Goal: Task Accomplishment & Management: Complete application form

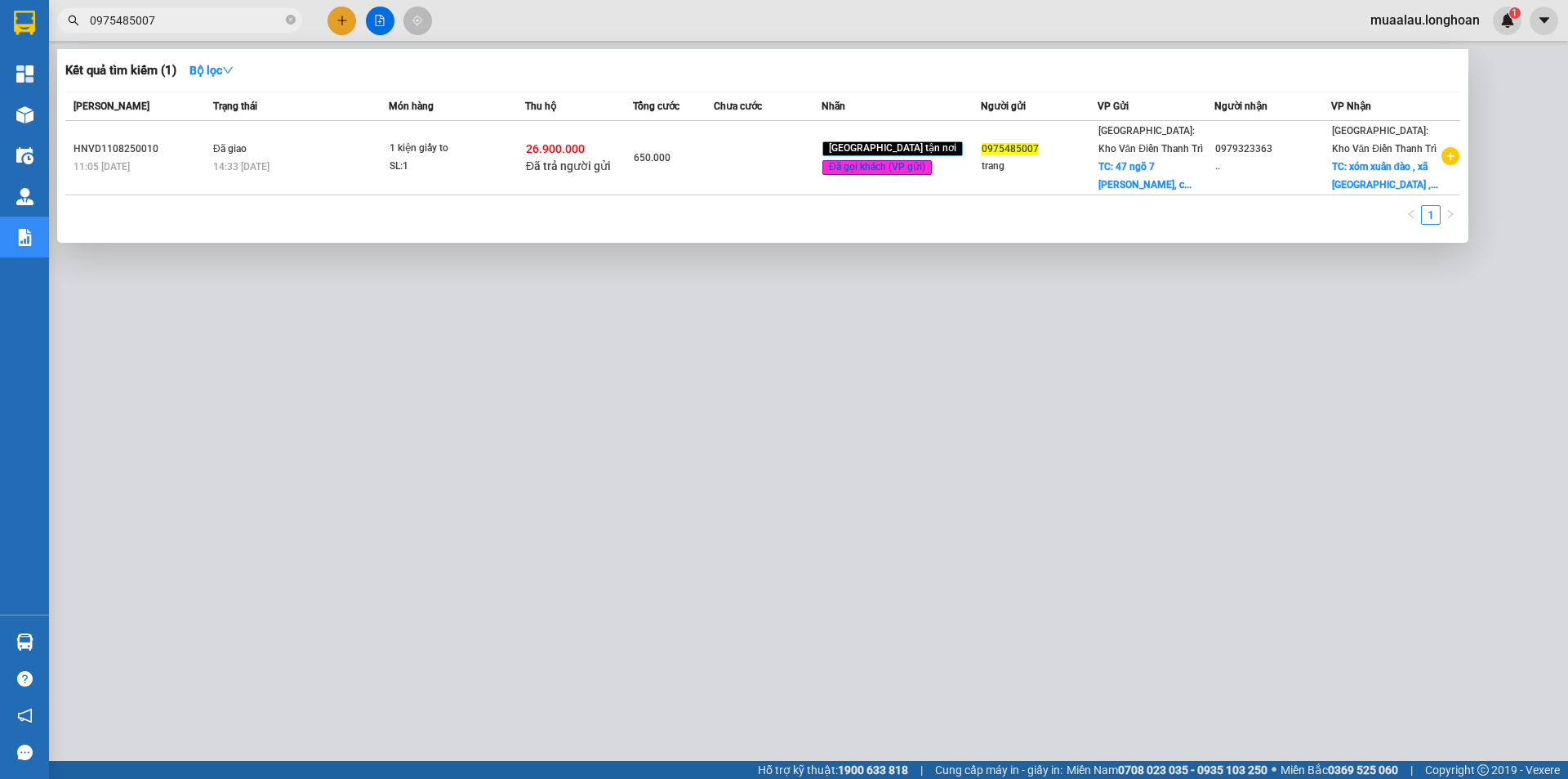
type input "0975485007"
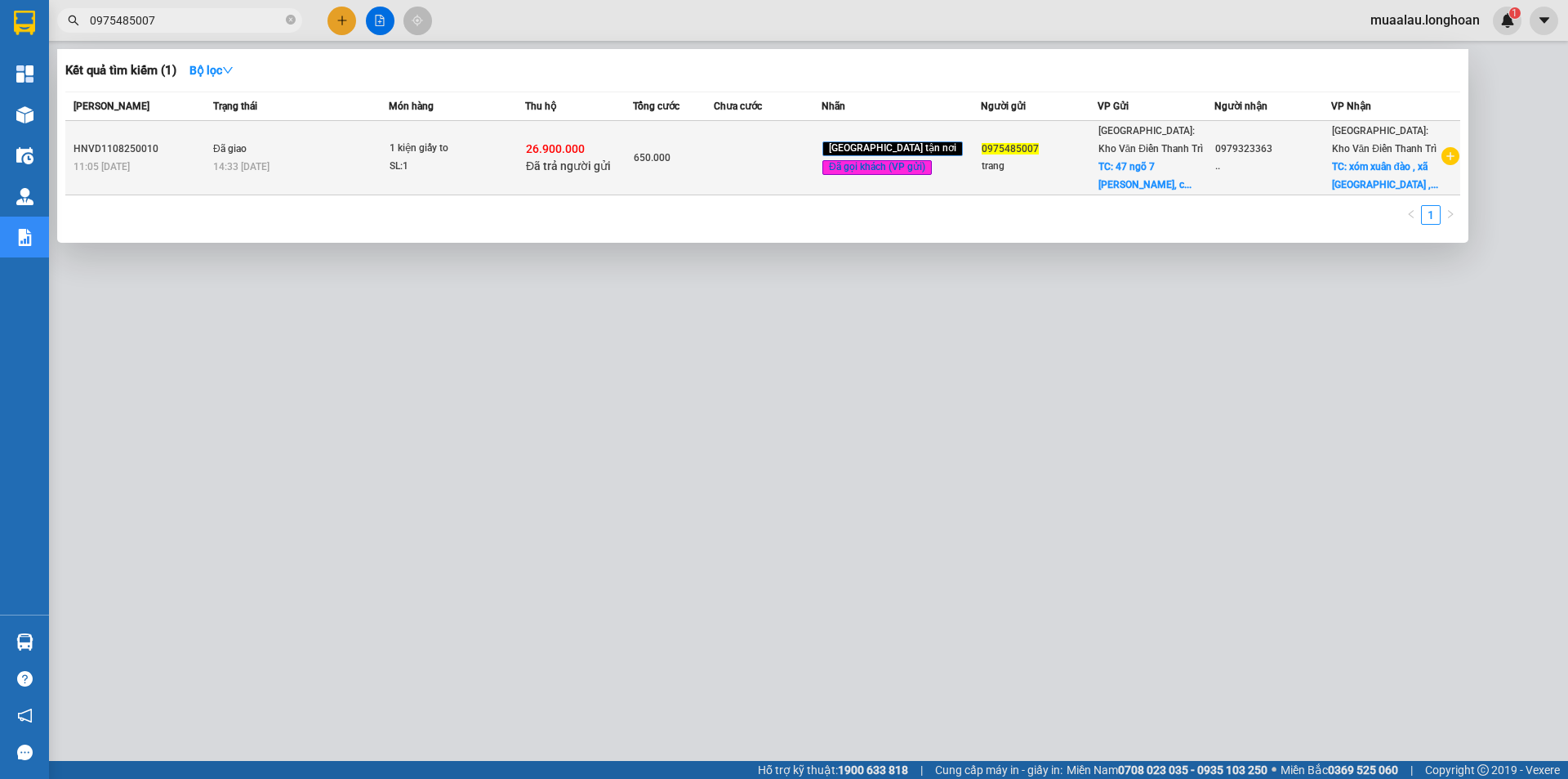
click at [237, 154] on span "Đã giao" at bounding box center [230, 149] width 34 height 11
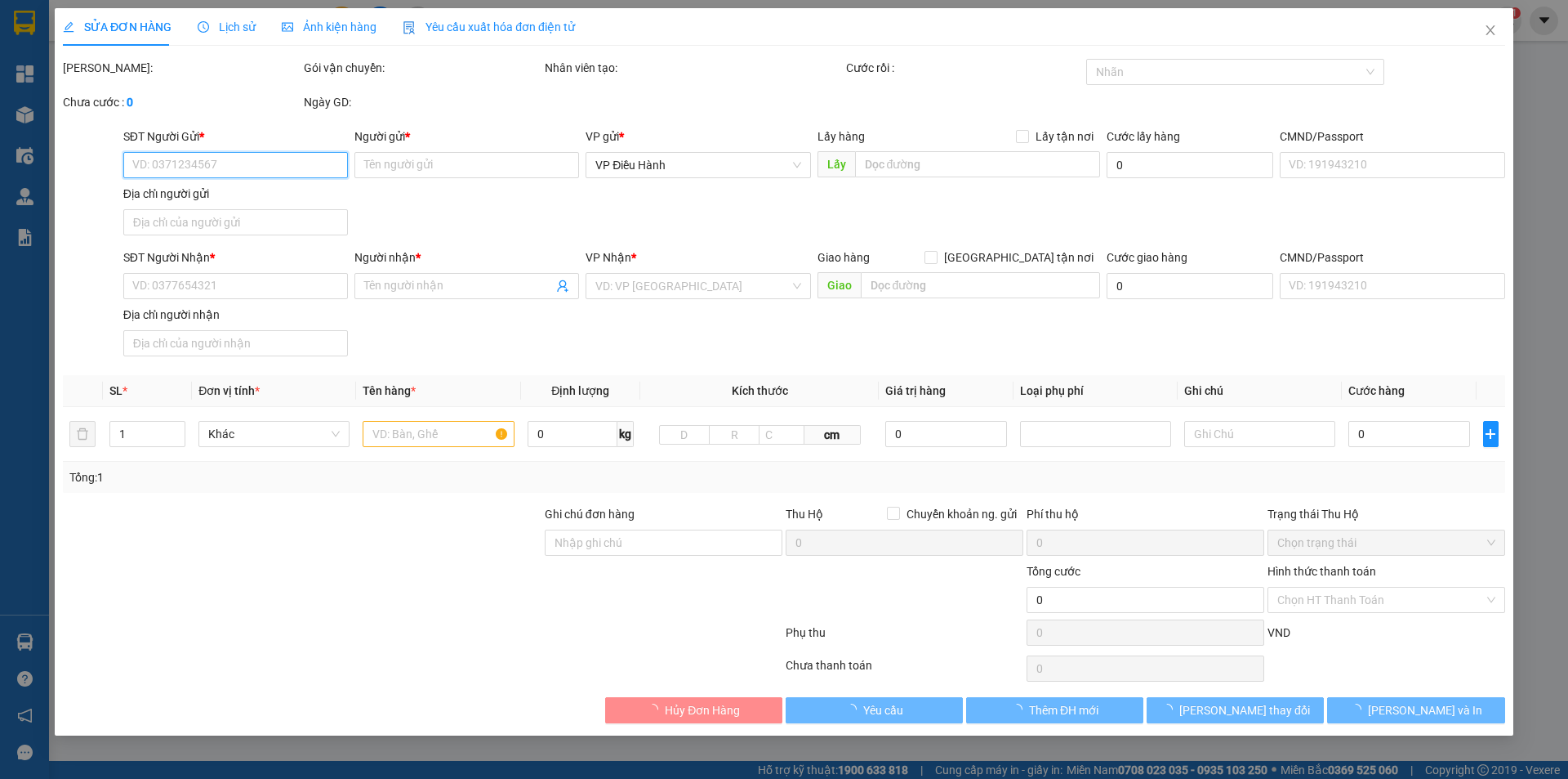
type input "0975485007"
type input "trang"
checkbox input "true"
type input "47 ngõ 7 [PERSON_NAME], [GEOGRAPHIC_DATA], [GEOGRAPHIC_DATA]"
type input "100.000"
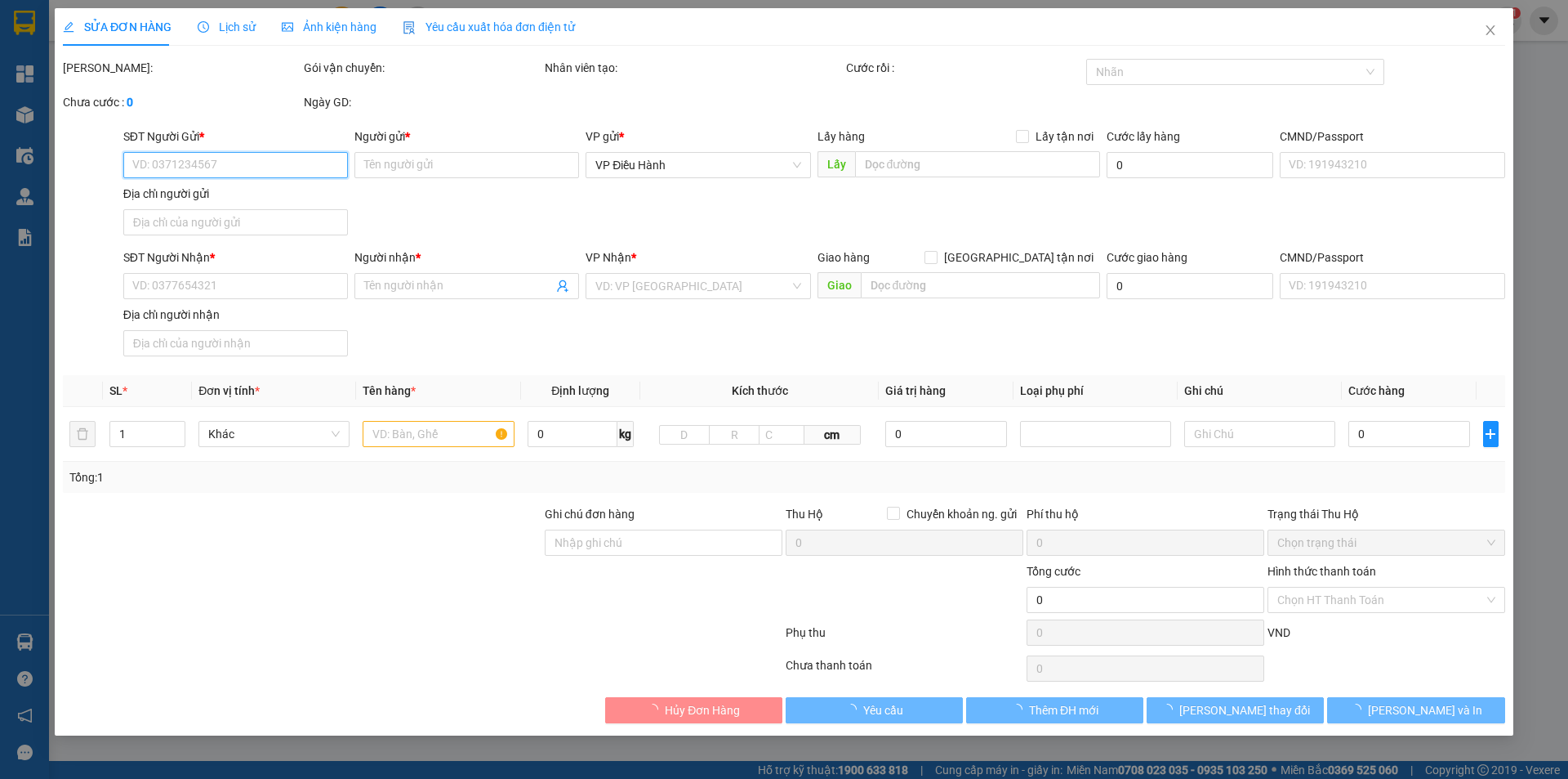
type input "0979323363"
type input ".."
checkbox input "true"
type input "xóm [GEOGRAPHIC_DATA] , xã [GEOGRAPHIC_DATA] ,huyện [GEOGRAPHIC_DATA] , [GEOGRA…"
checkbox input "true"
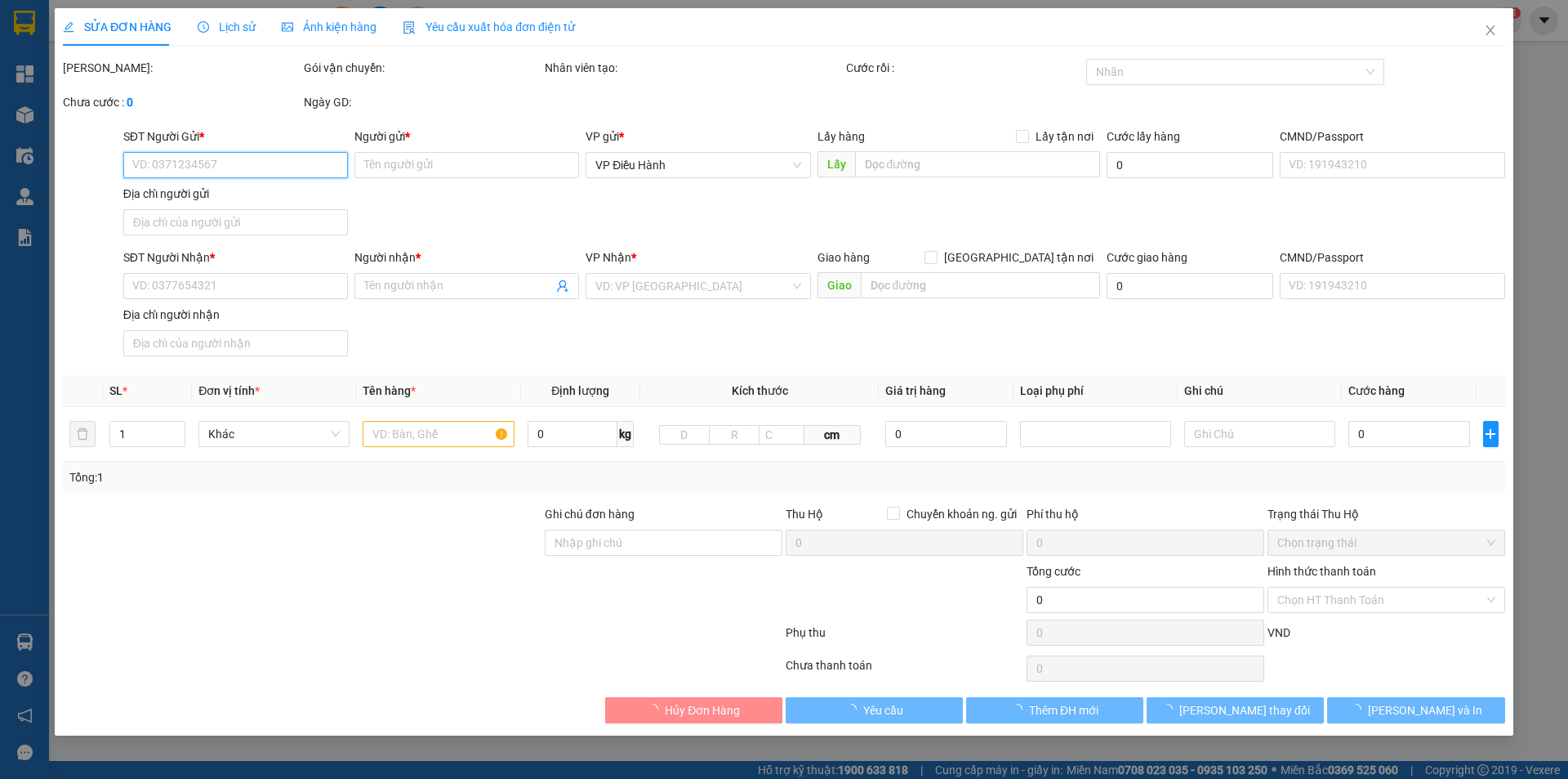
type input "26.900.000"
type input "60.000"
type input "650.000"
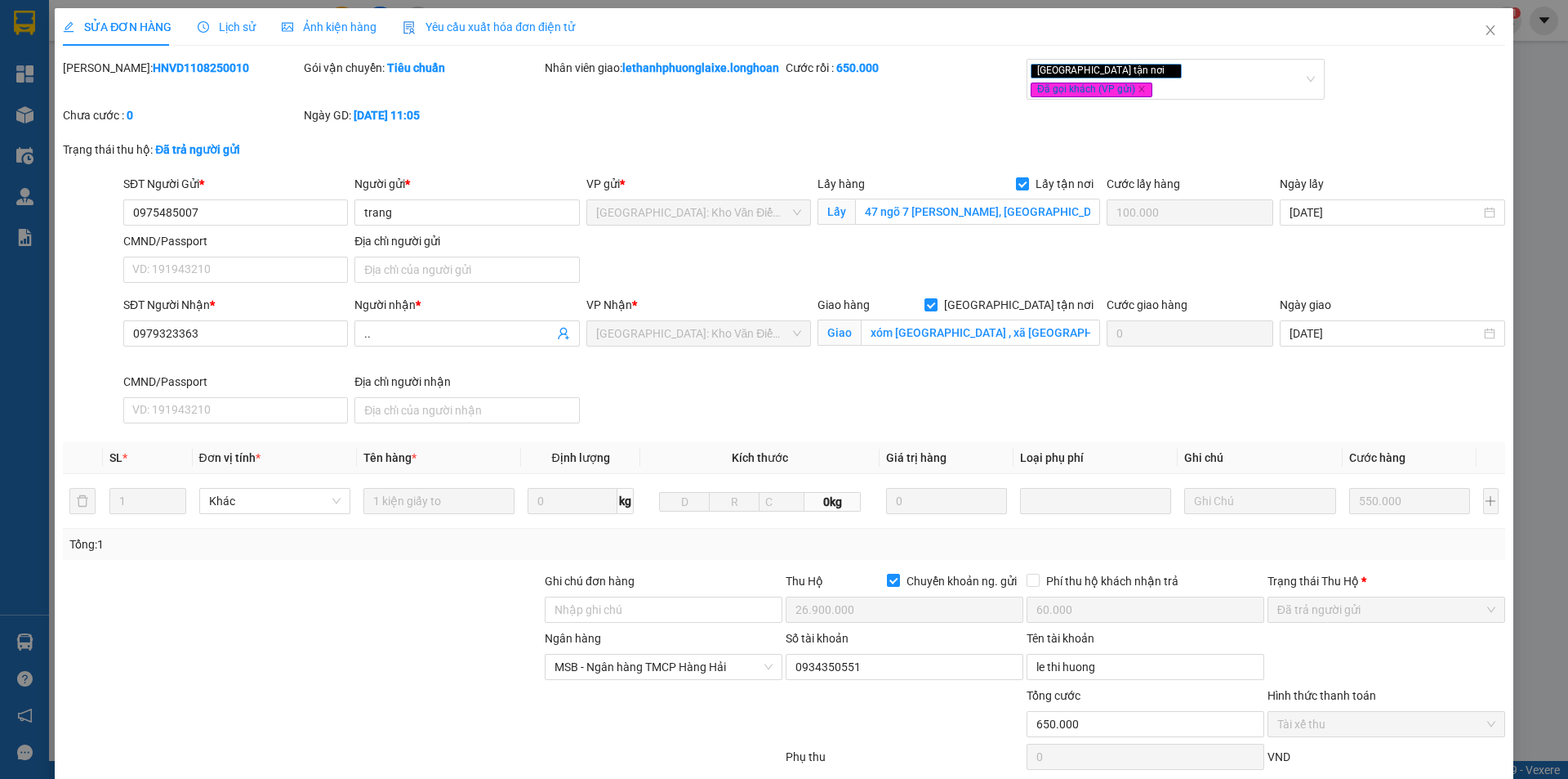
click at [170, 71] on b "HNVD1108250010" at bounding box center [200, 68] width 96 height 13
copy b "HNVD1108250010"
click at [1484, 33] on icon "close" at bounding box center [1490, 30] width 13 height 13
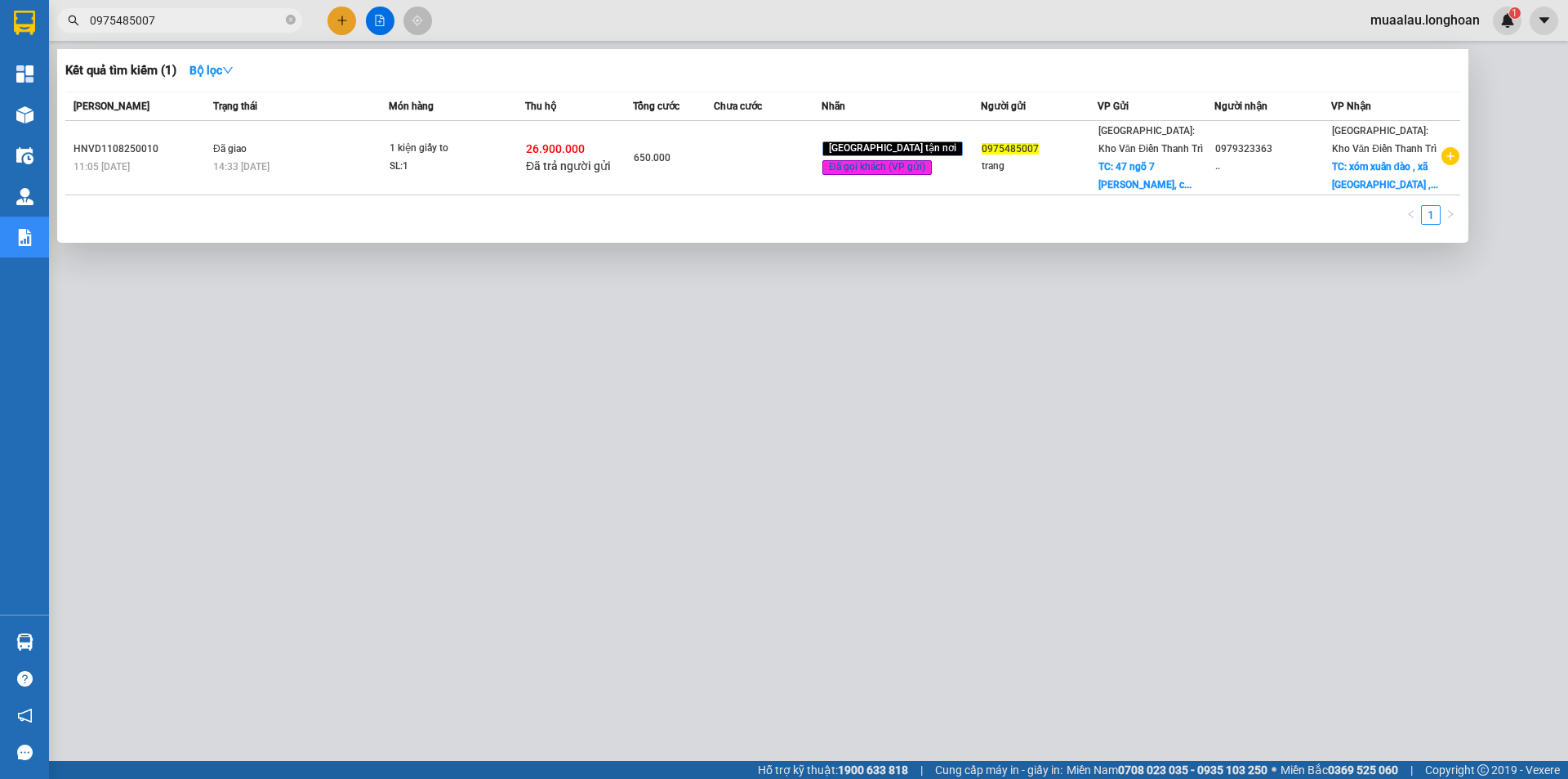
click at [190, 27] on input "0975485007" at bounding box center [186, 20] width 193 height 18
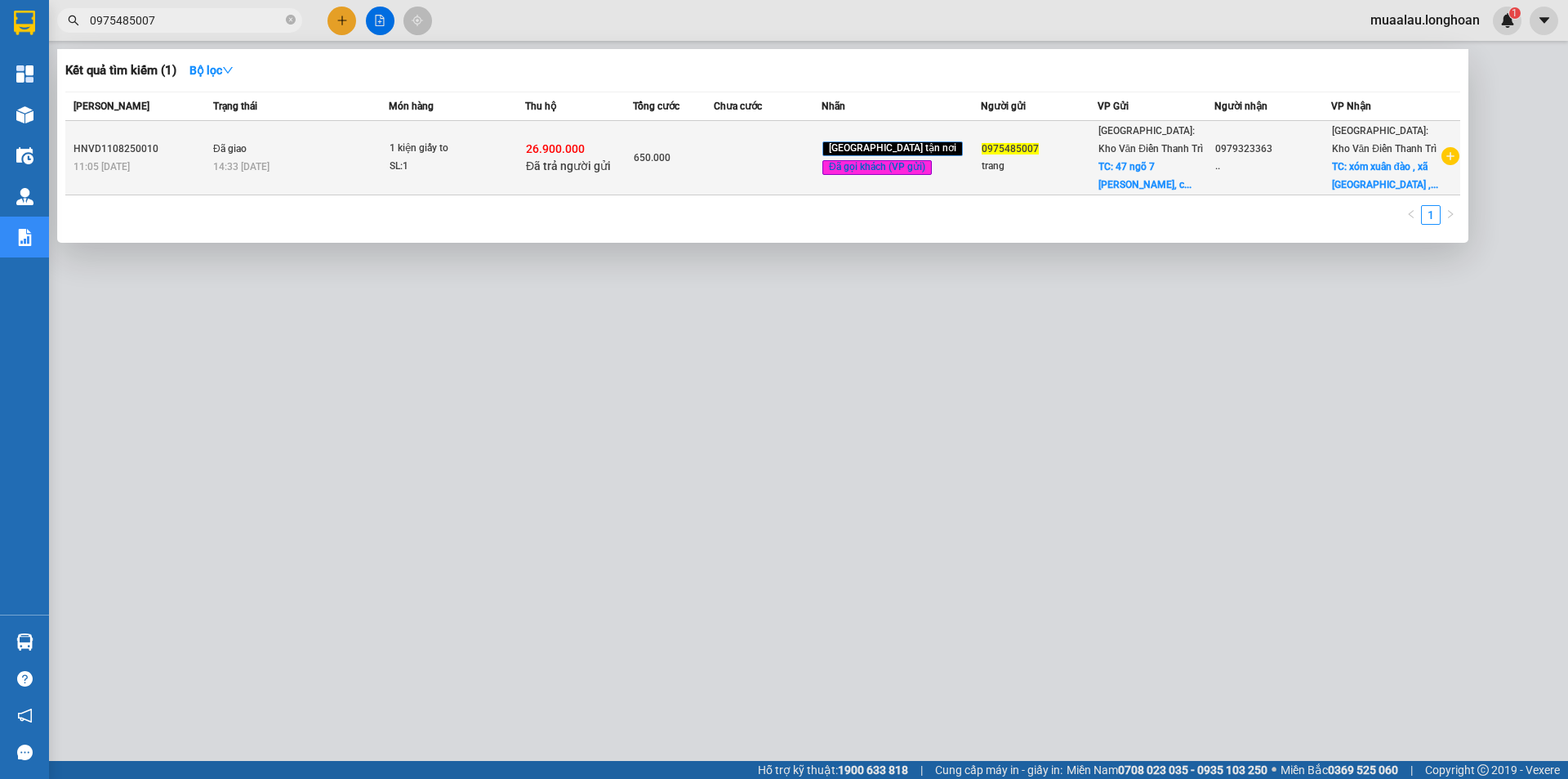
click at [227, 151] on span "Đã giao" at bounding box center [230, 149] width 34 height 11
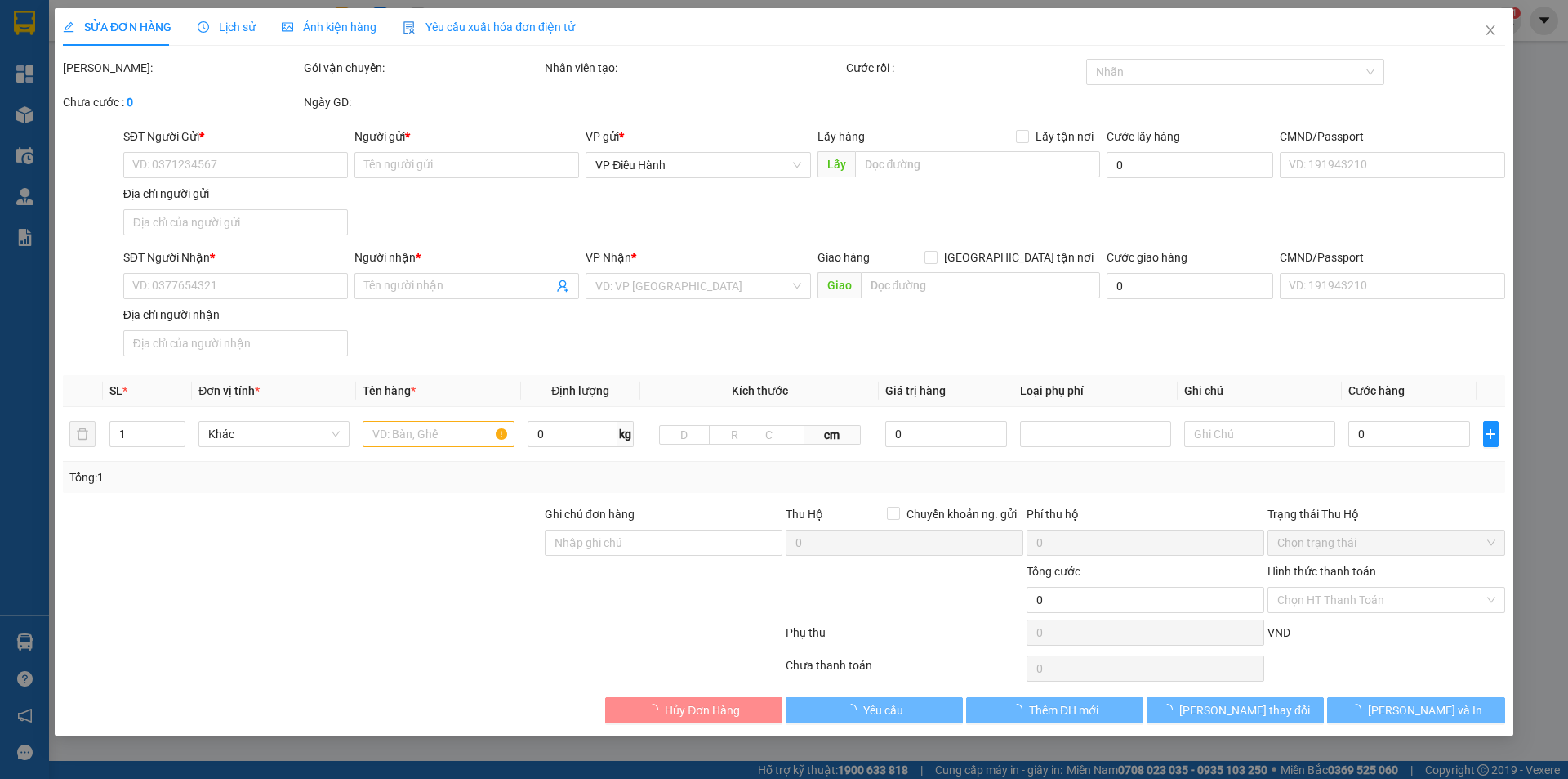
type input "0975485007"
type input "trang"
checkbox input "true"
type input "47 ngõ 7 [PERSON_NAME], [GEOGRAPHIC_DATA], [GEOGRAPHIC_DATA]"
type input "100.000"
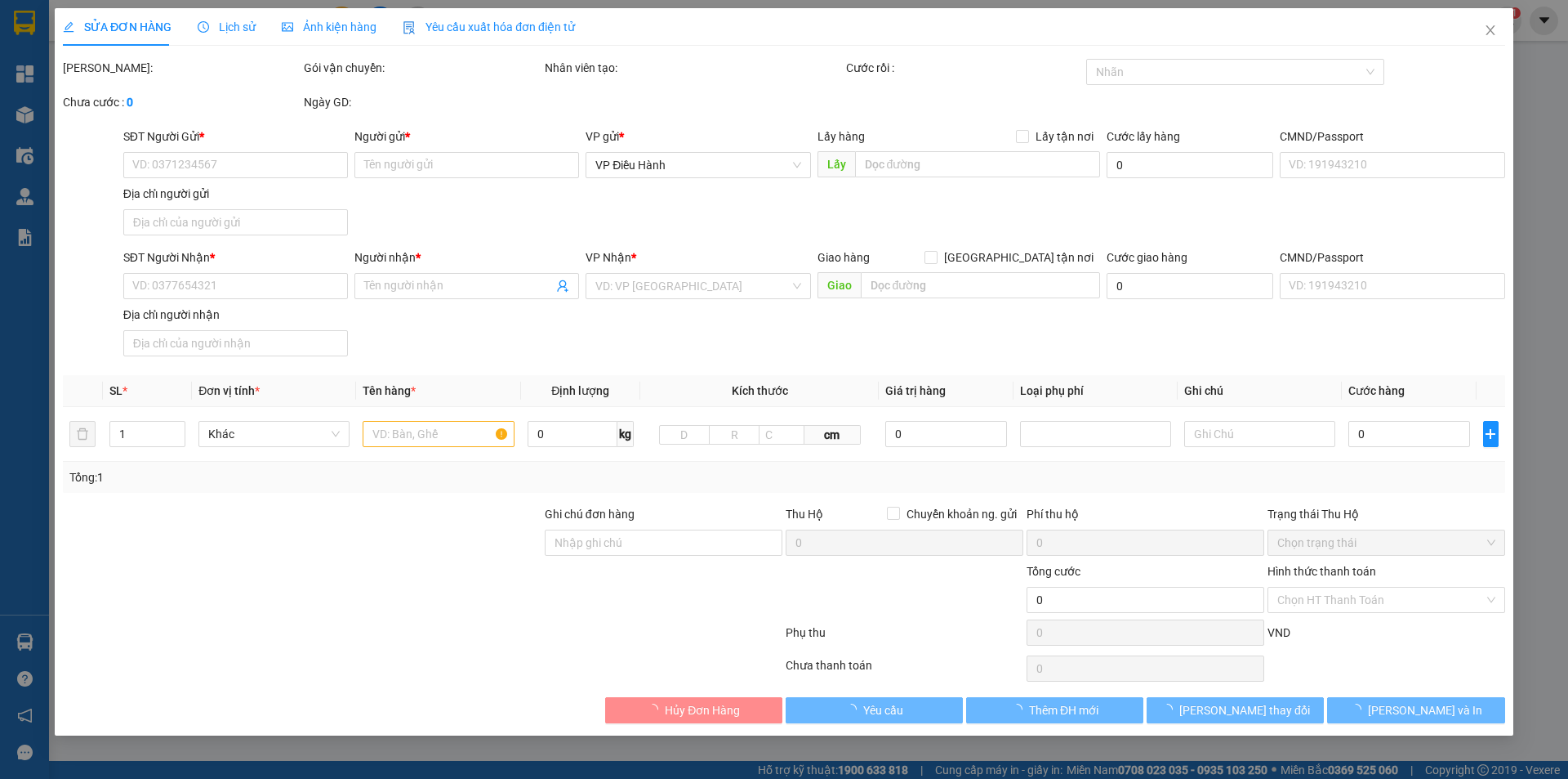
type input "0979323363"
type input ".."
checkbox input "true"
type input "xóm [GEOGRAPHIC_DATA] , xã [GEOGRAPHIC_DATA] ,huyện [GEOGRAPHIC_DATA] , [GEOGRA…"
checkbox input "true"
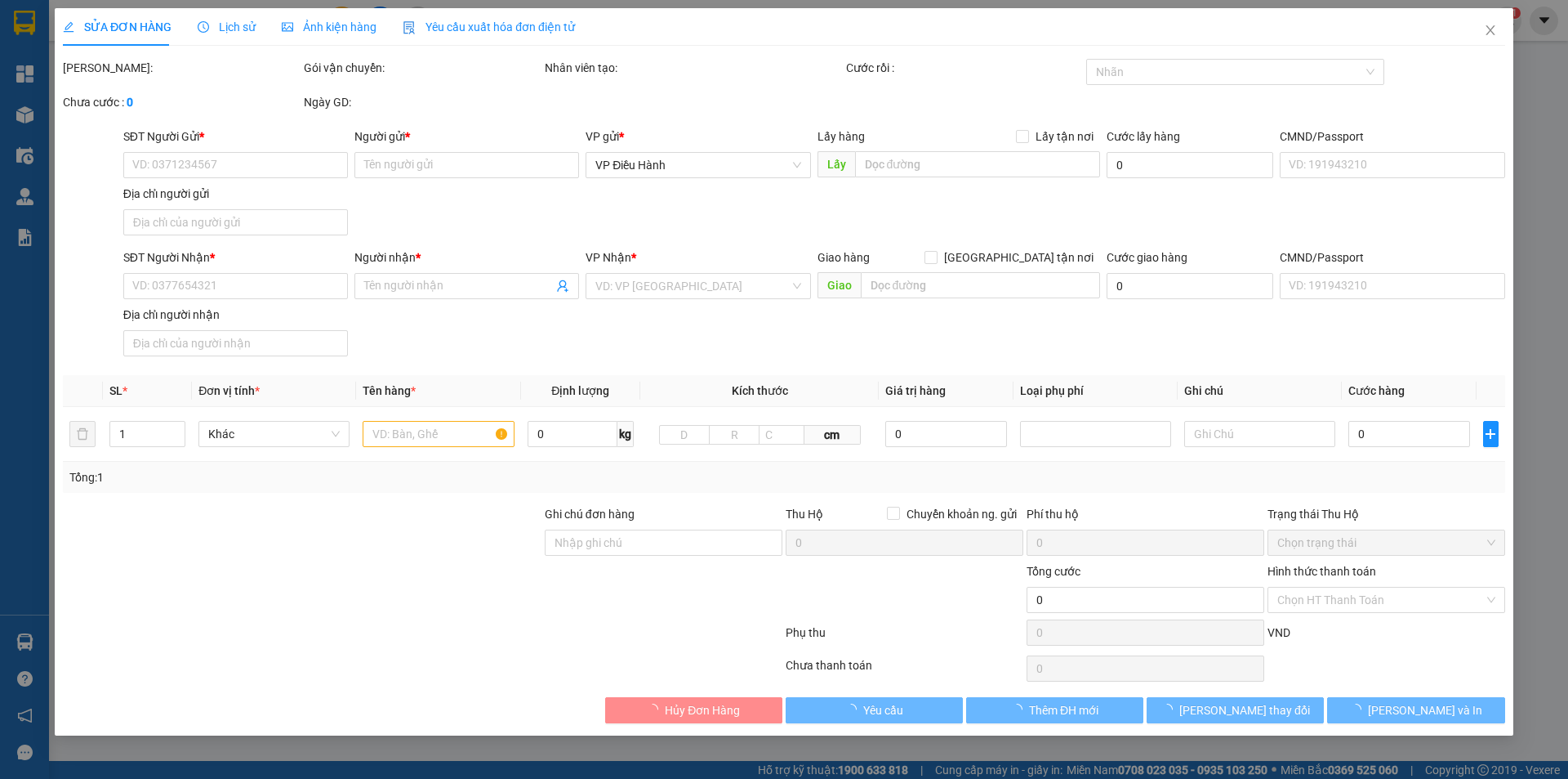
type input "26.900.000"
type input "60.000"
type input "650.000"
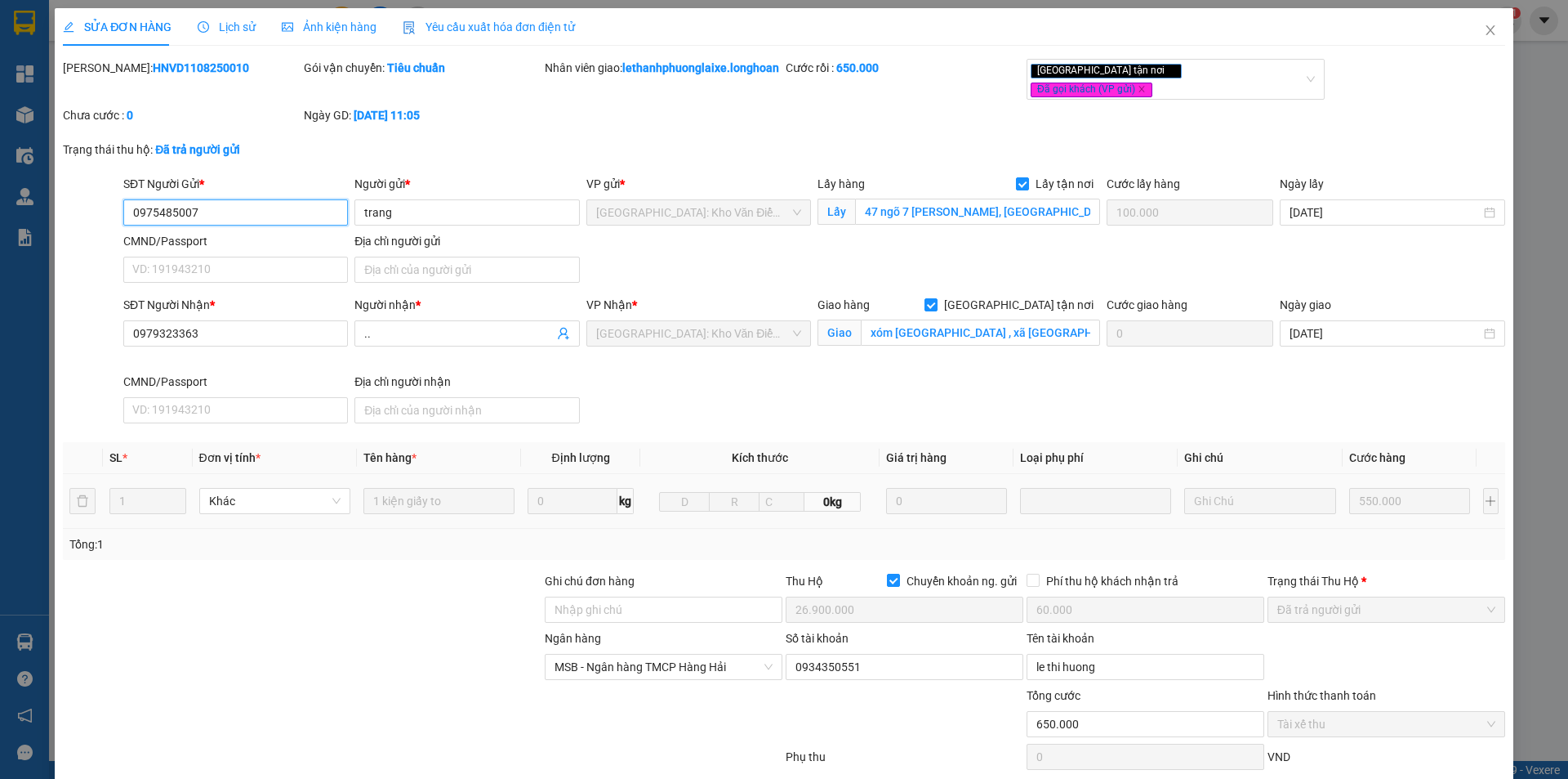
scroll to position [106, 0]
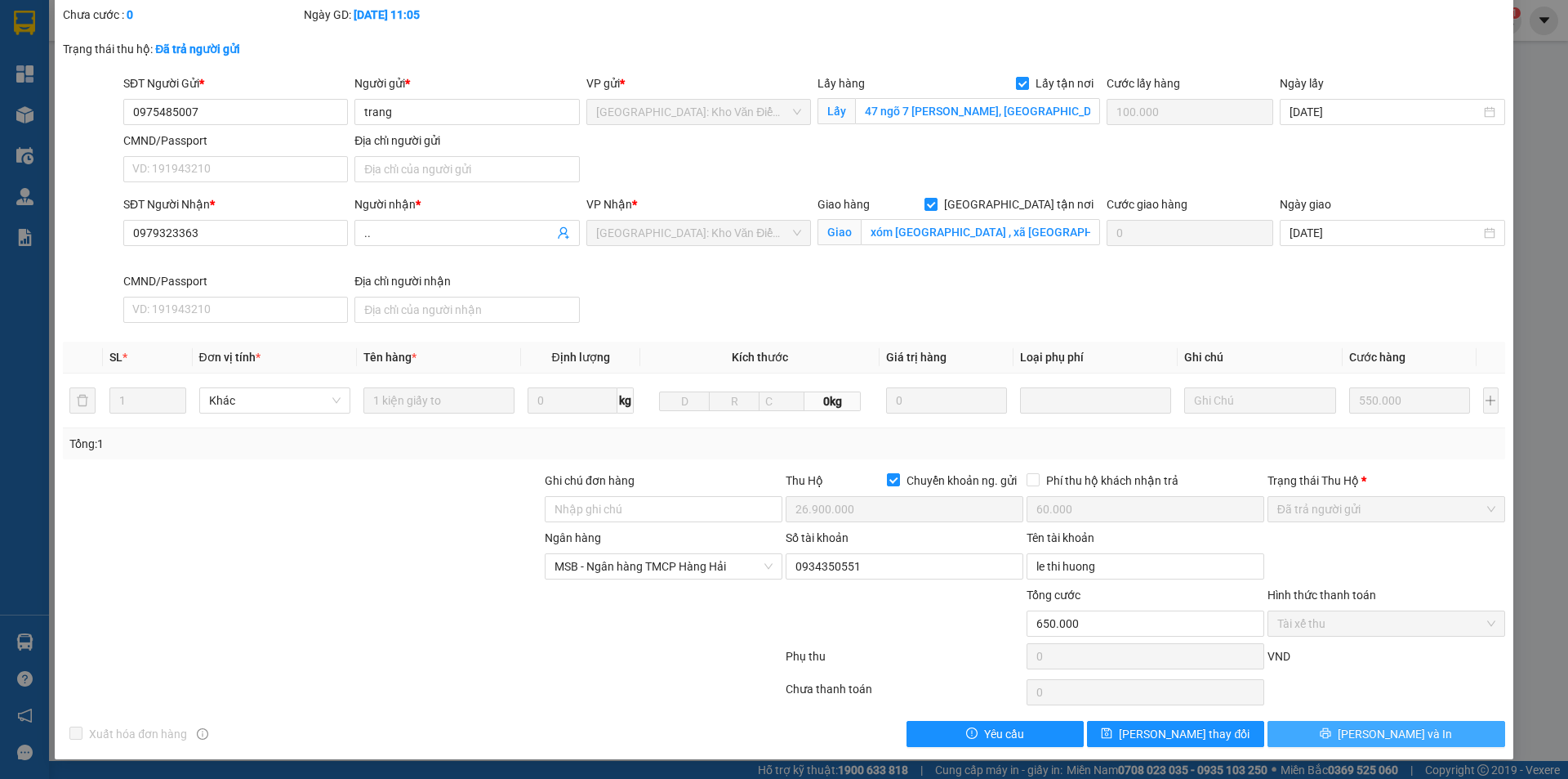
click at [1377, 735] on span "[PERSON_NAME] và In" at bounding box center [1395, 733] width 114 height 18
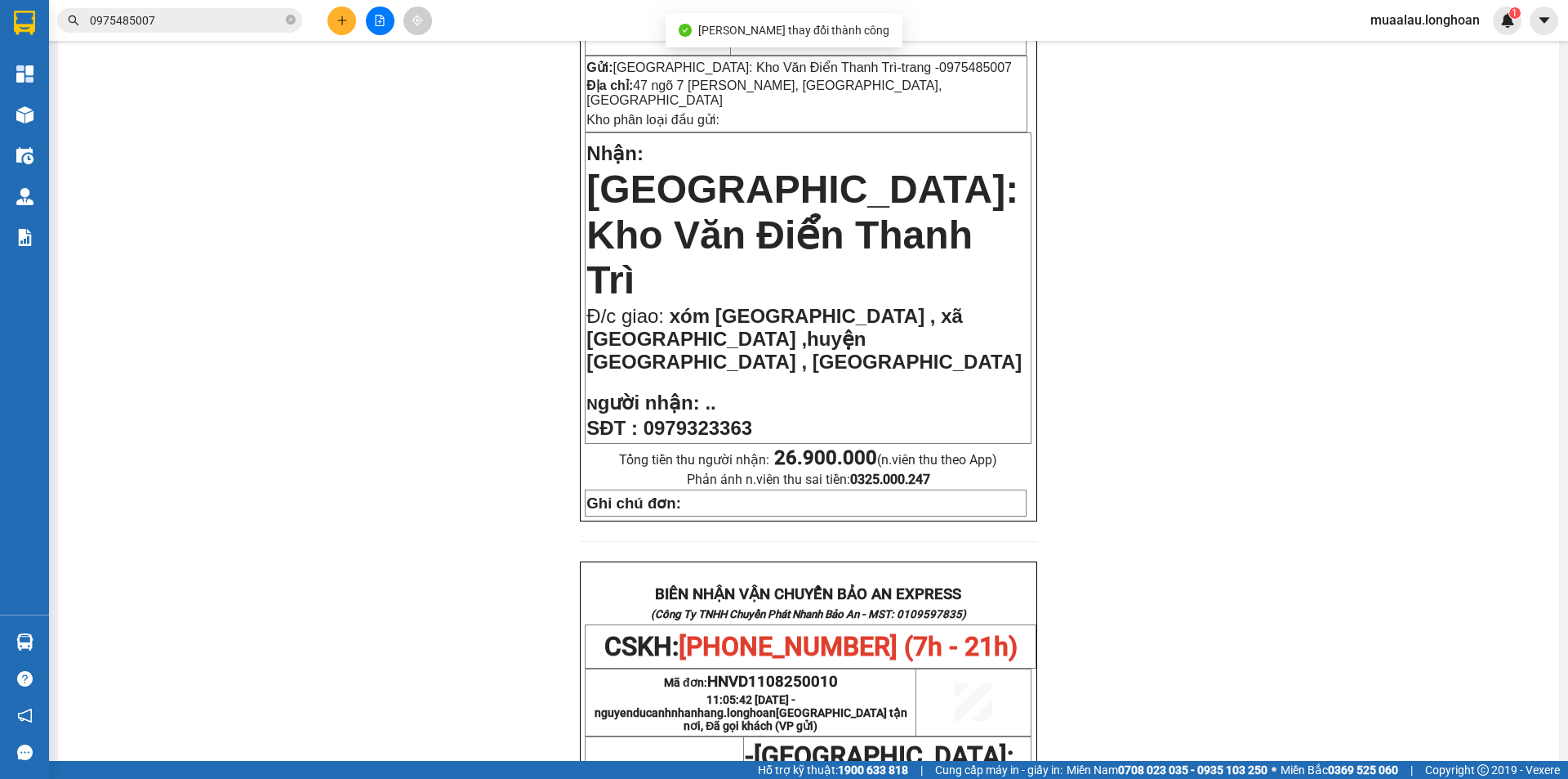
scroll to position [735, 0]
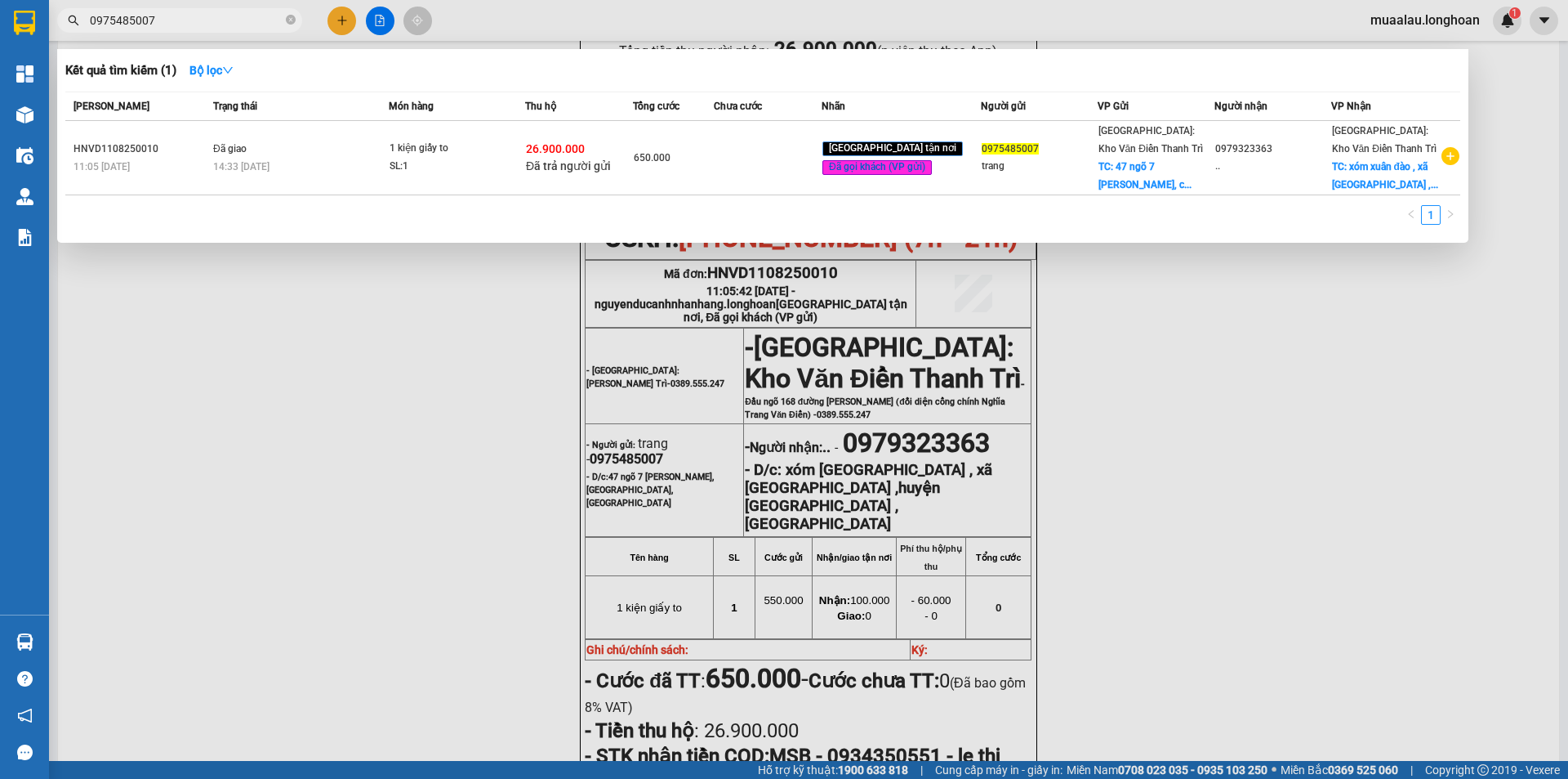
click at [176, 22] on input "0975485007" at bounding box center [186, 20] width 193 height 18
paste input "VHBT010825002"
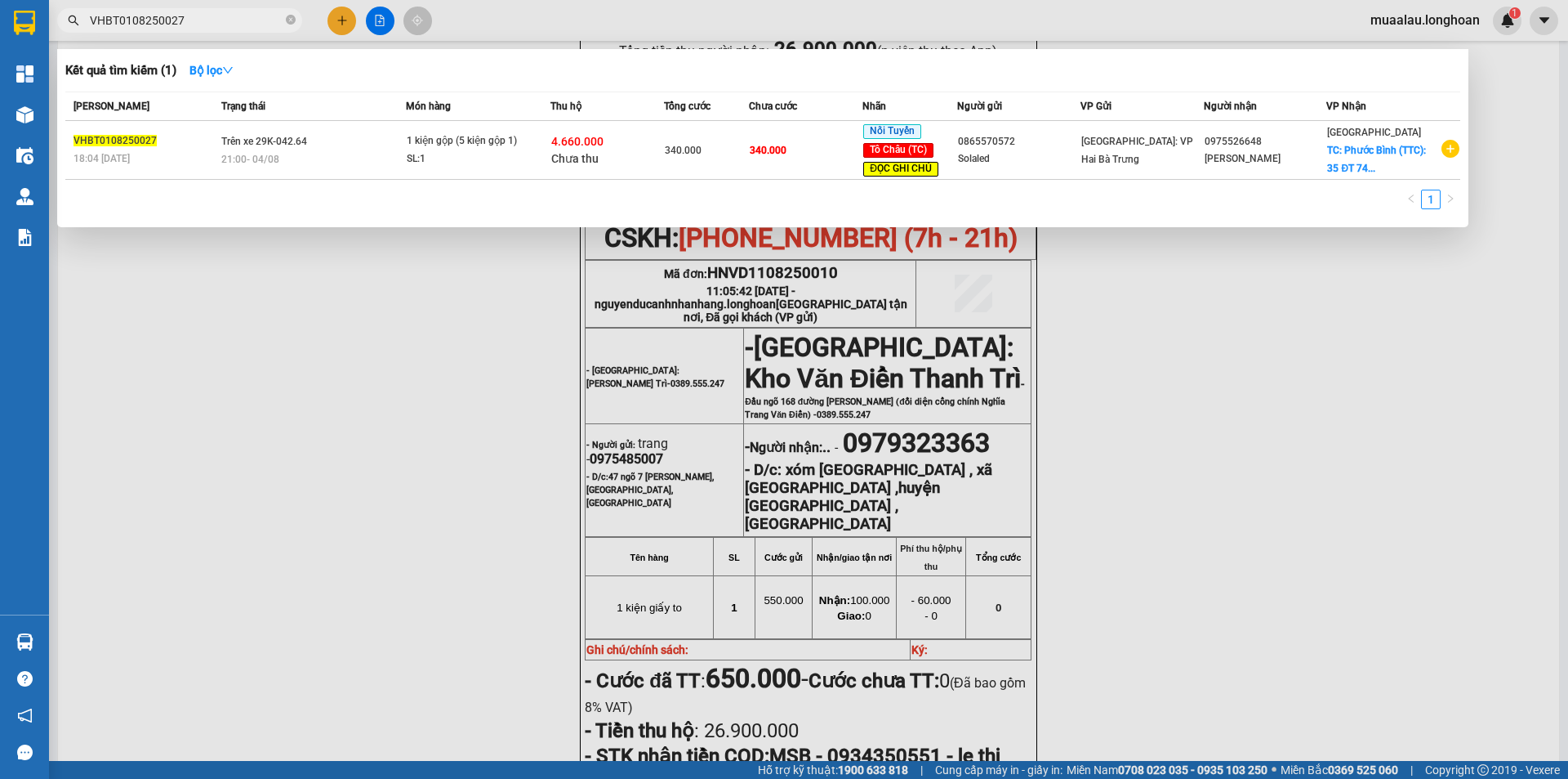
type input "VHBT0108250027"
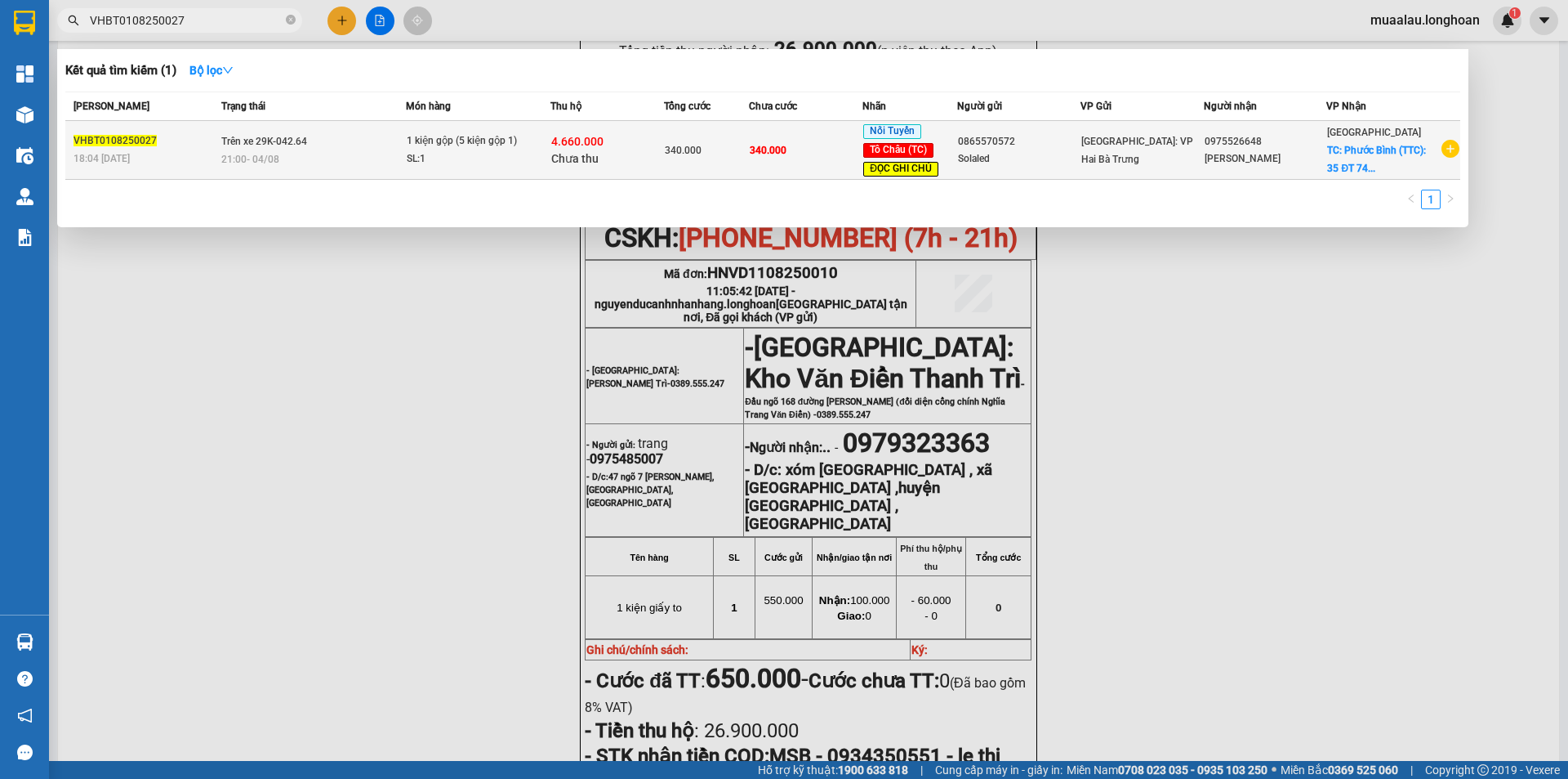
click at [229, 146] on span "Trên xe 29K-042.64" at bounding box center [265, 141] width 86 height 11
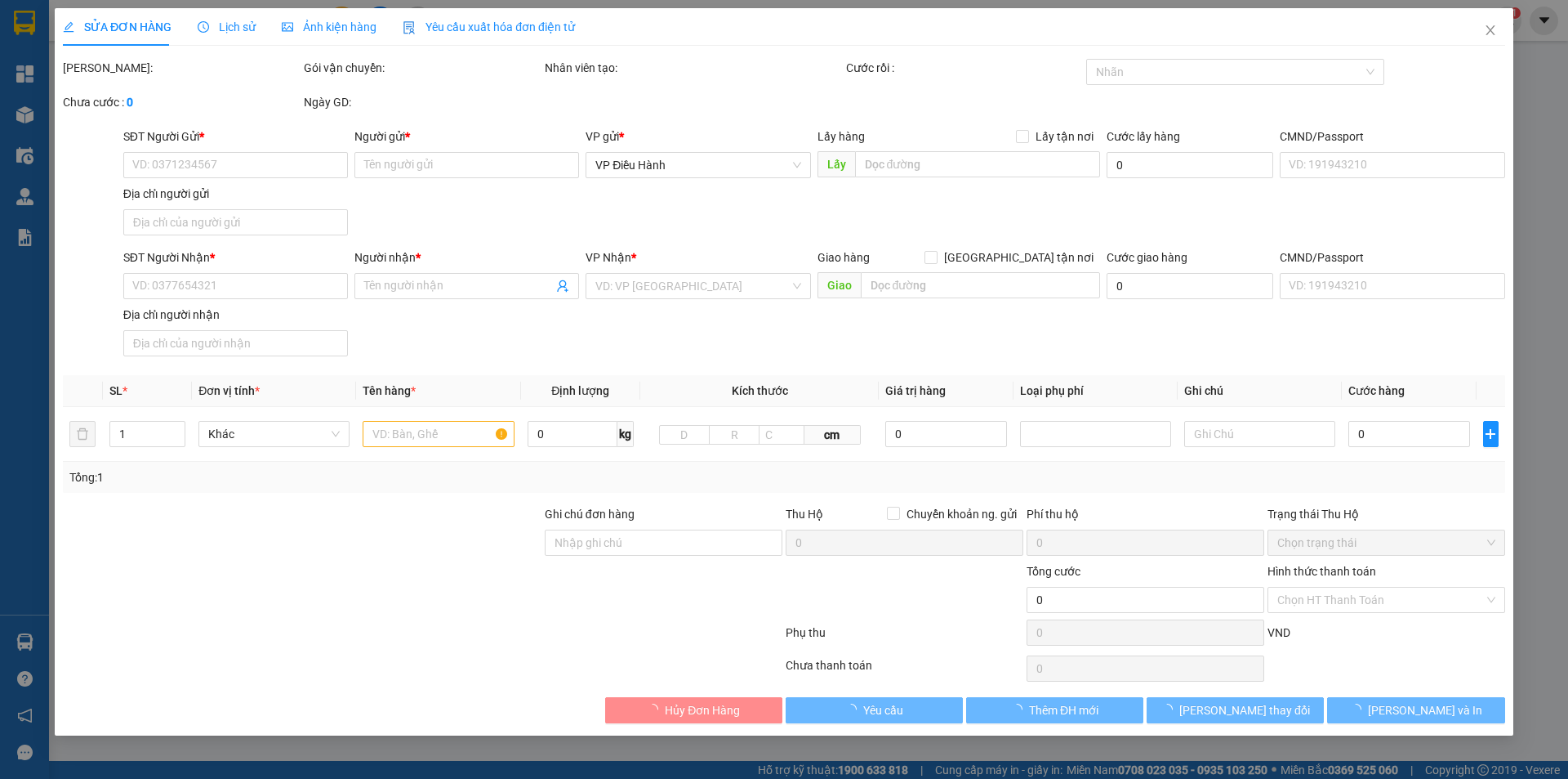
type input "0865570572"
type input "Solaled"
type input "0975526648"
type input "[PERSON_NAME]"
checkbox input "true"
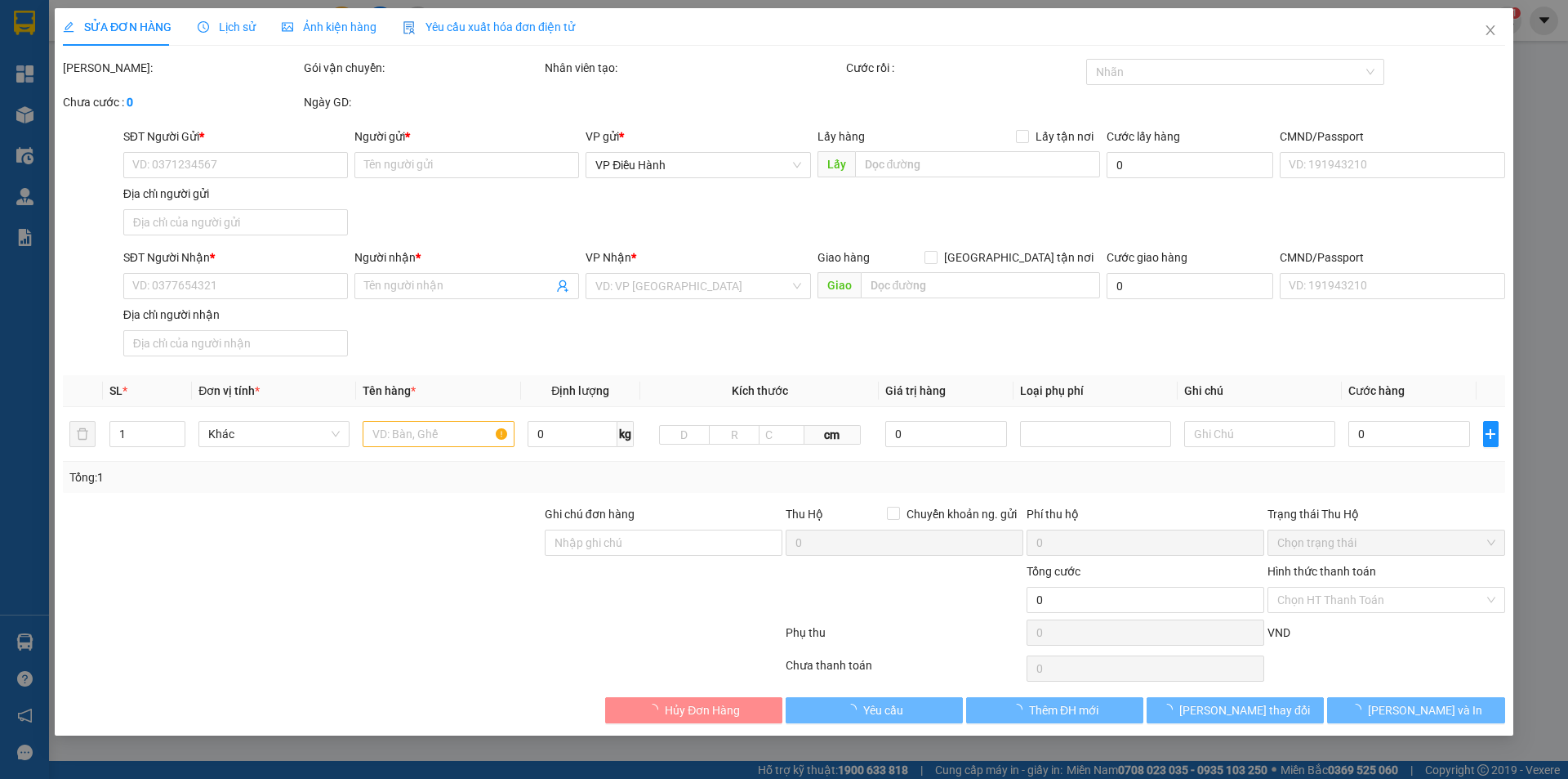
type input "Phước Bình (TTC): 35 ĐT 741, Tổ 1, Khu 4, P. [GEOGRAPHIC_DATA], [GEOGRAPHIC_DAT…"
type input "Hàng chính sách, giao nguyên kiện hư vỡ không đền"
type input "340.000"
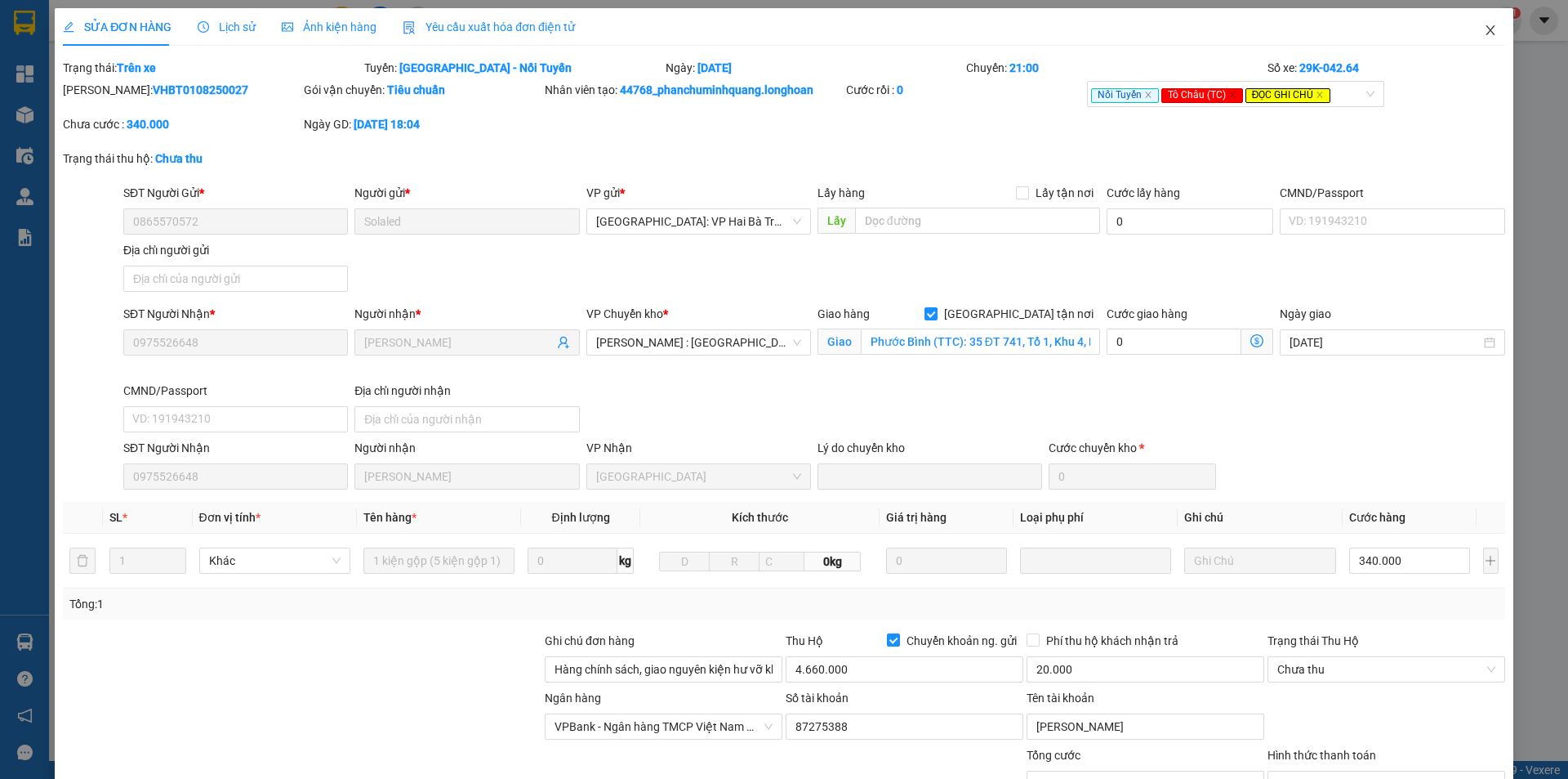
click at [1484, 36] on icon "close" at bounding box center [1490, 30] width 13 height 13
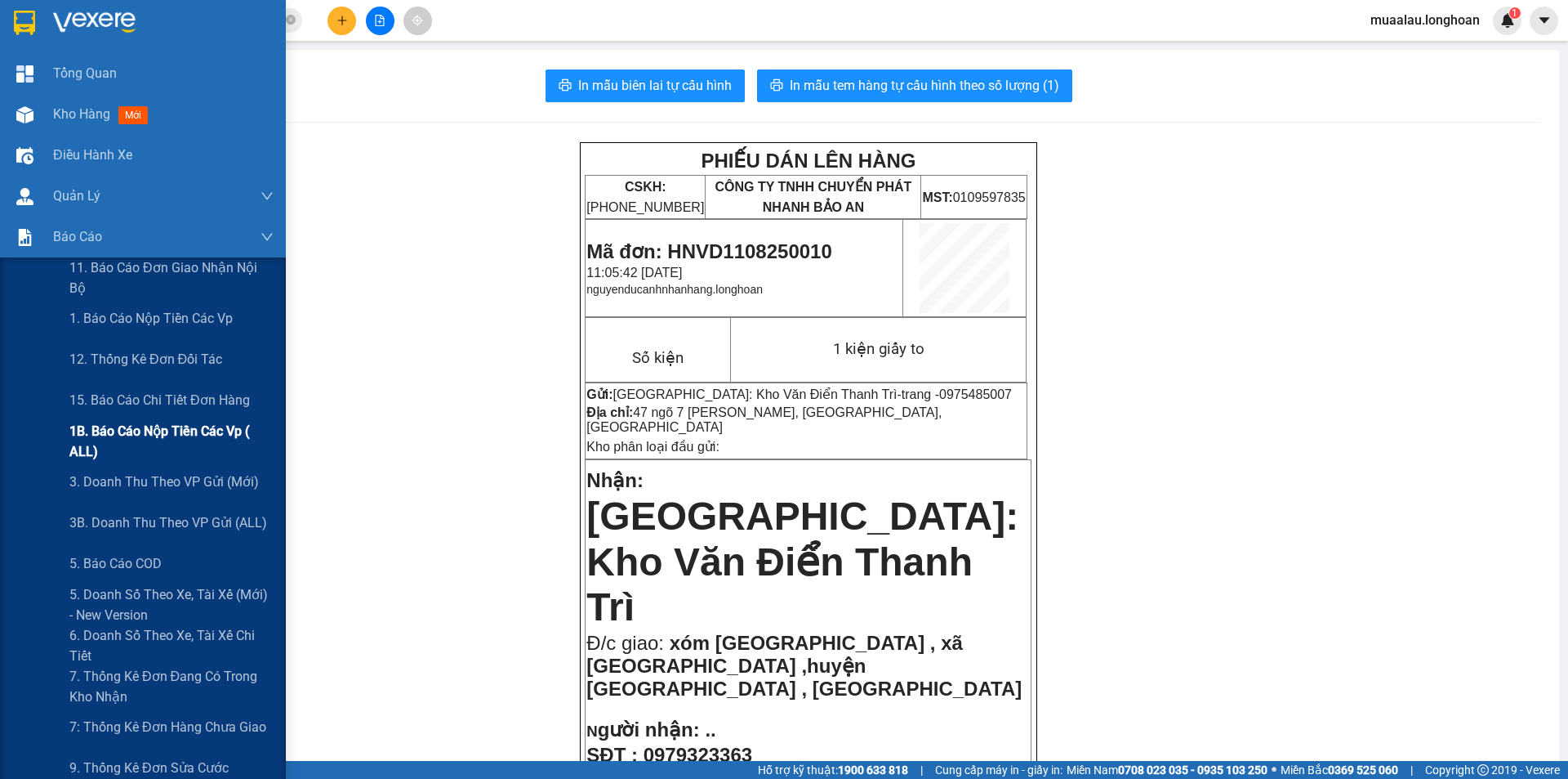
click at [158, 431] on span "1B. Báo cáo nộp tiền các vp ( ALL)" at bounding box center [171, 441] width 204 height 41
